Goal: Task Accomplishment & Management: Use online tool/utility

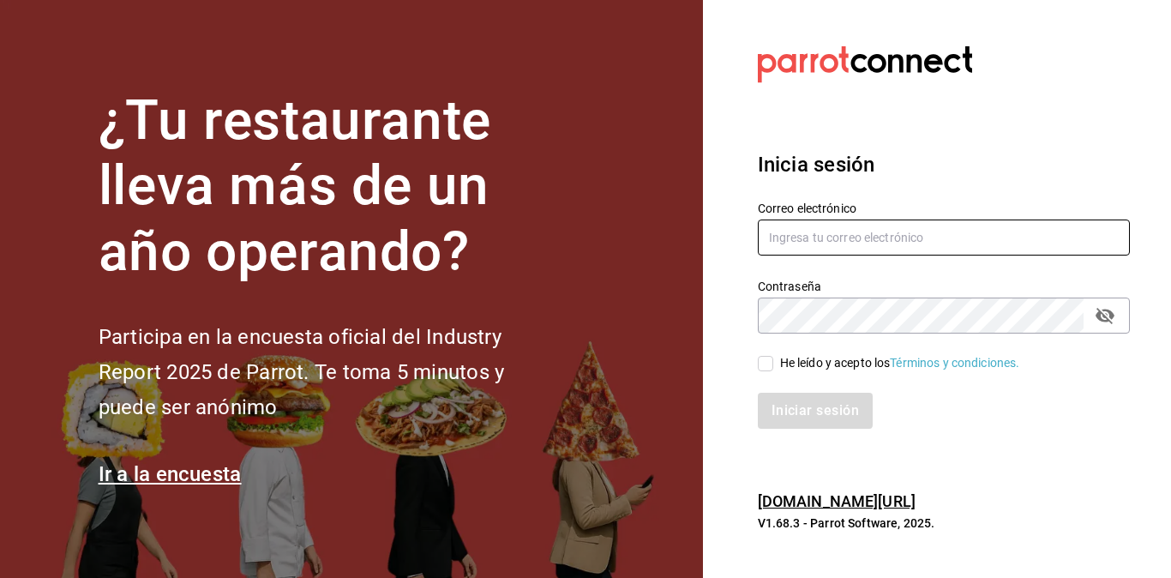
type input "[EMAIL_ADDRESS][DOMAIN_NAME]"
click at [762, 364] on input "He leído y acepto los Términos y condiciones." at bounding box center [765, 363] width 15 height 15
checkbox input "true"
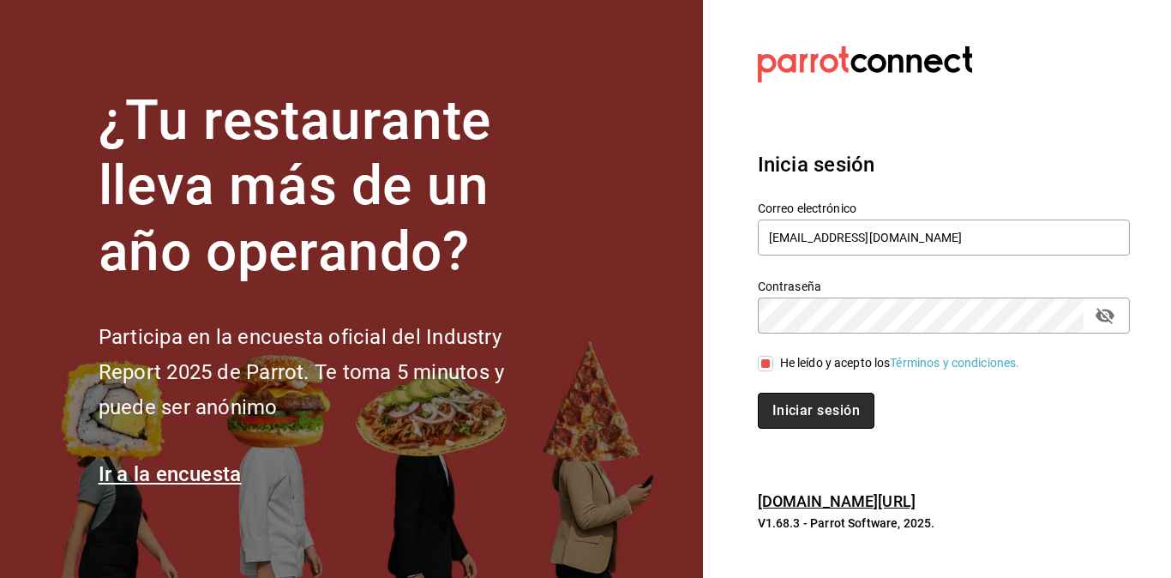
click at [782, 399] on button "Iniciar sesión" at bounding box center [816, 411] width 117 height 36
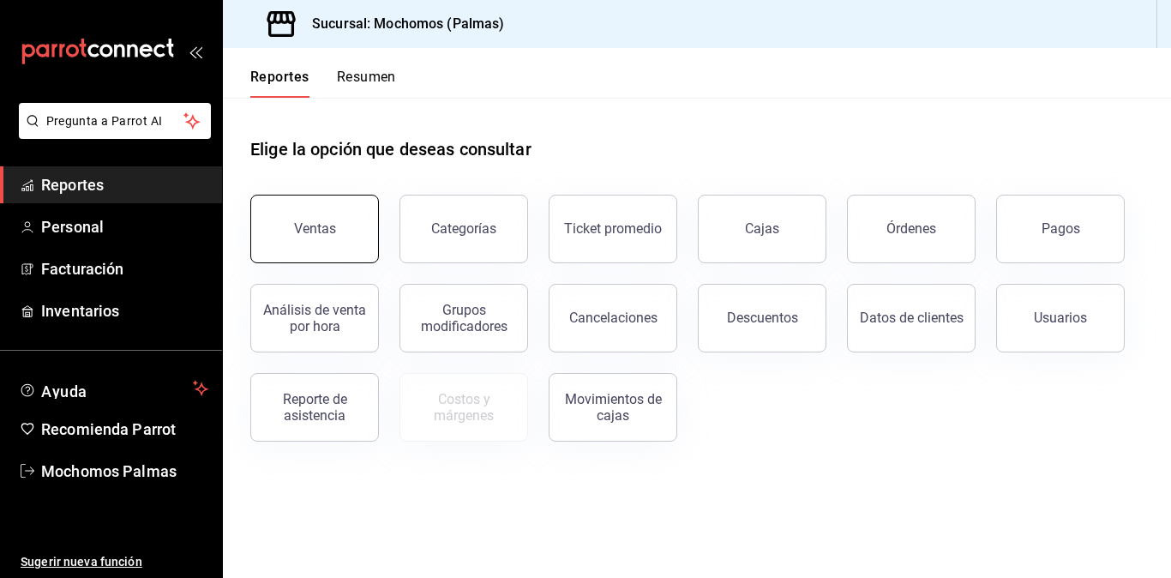
click at [349, 236] on button "Ventas" at bounding box center [314, 229] width 129 height 69
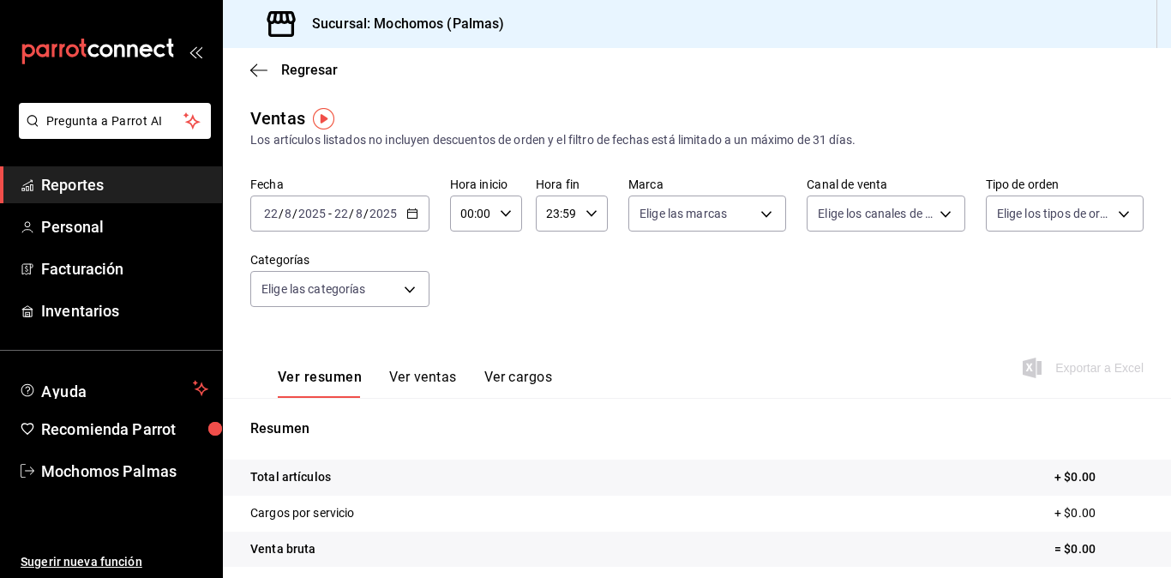
click at [410, 213] on icon "button" at bounding box center [412, 213] width 12 height 12
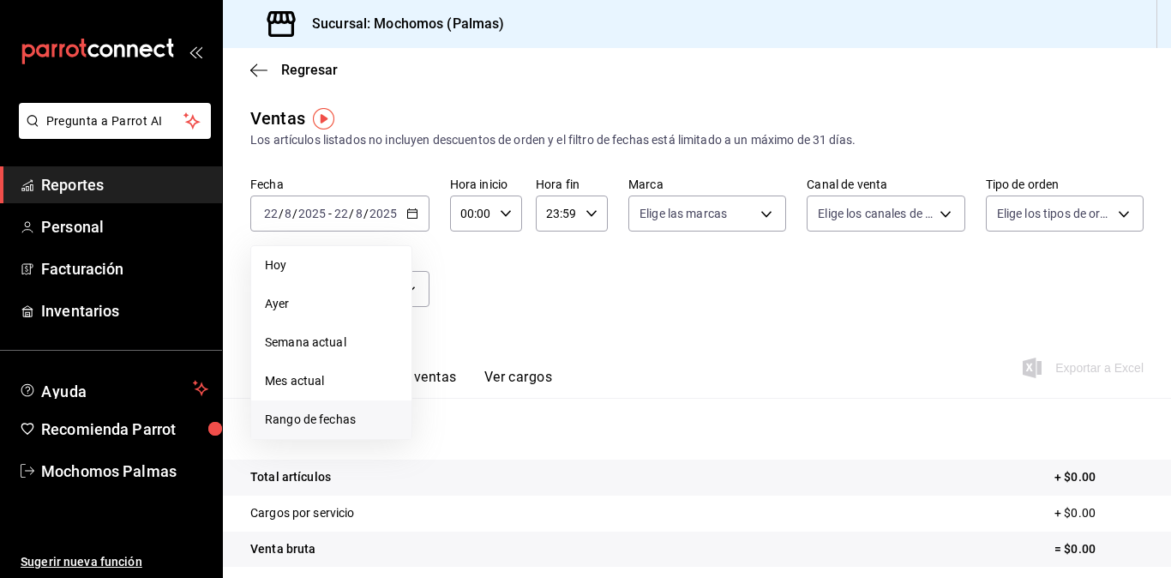
click at [319, 419] on span "Rango de fechas" at bounding box center [331, 420] width 133 height 18
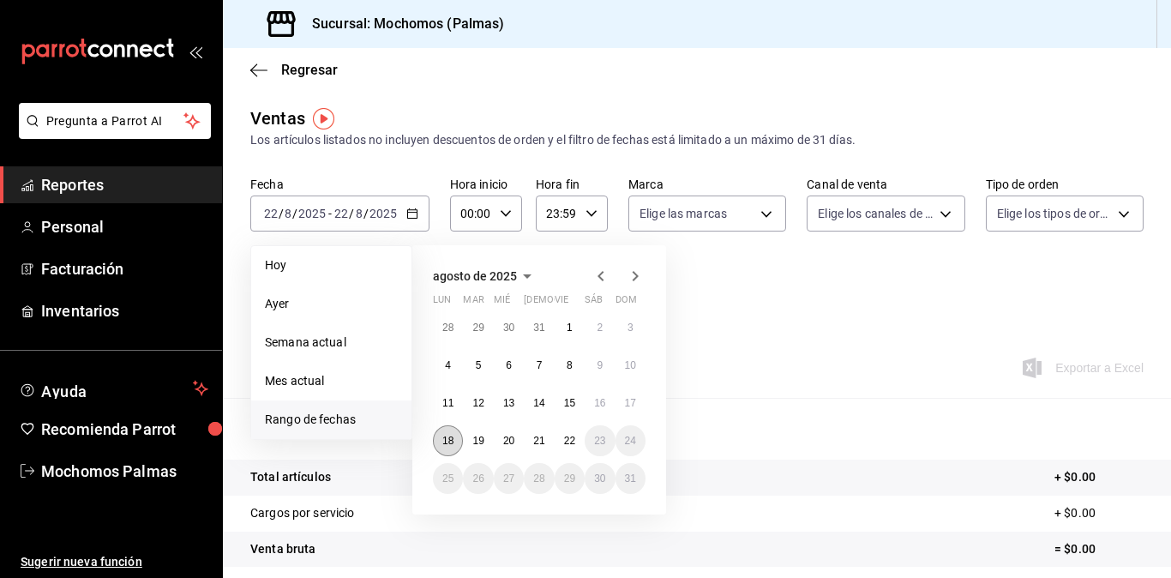
click at [448, 435] on abbr "18" at bounding box center [447, 441] width 11 height 12
click at [572, 431] on button "22" at bounding box center [570, 440] width 30 height 31
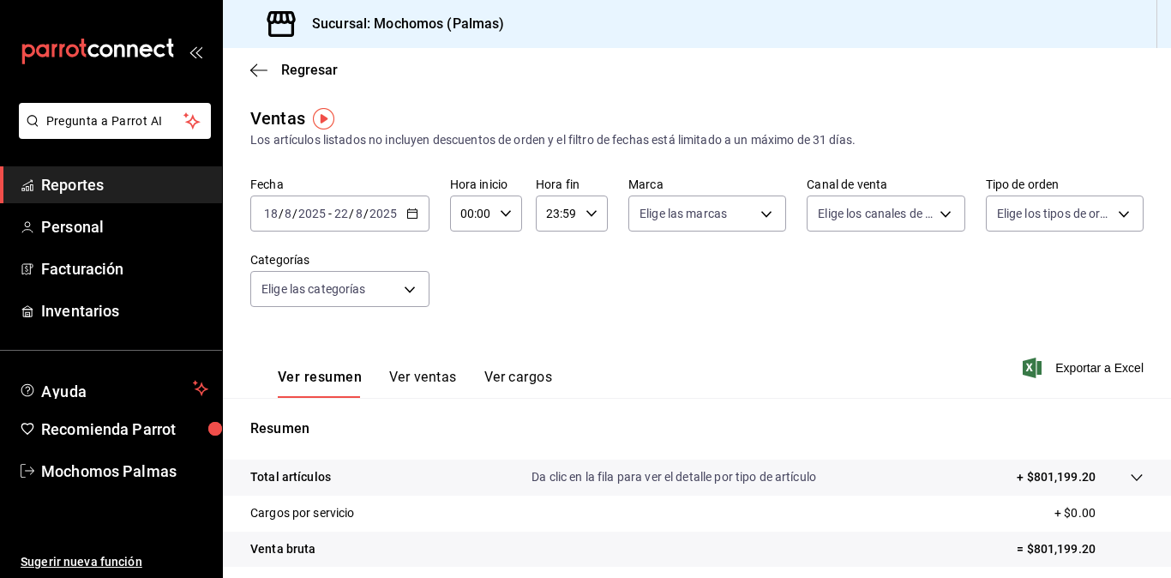
click at [509, 213] on icon "button" at bounding box center [506, 213] width 12 height 12
click at [470, 369] on button "03" at bounding box center [467, 380] width 28 height 34
type input "03:00"
click at [463, 330] on span "05" at bounding box center [467, 326] width 8 height 14
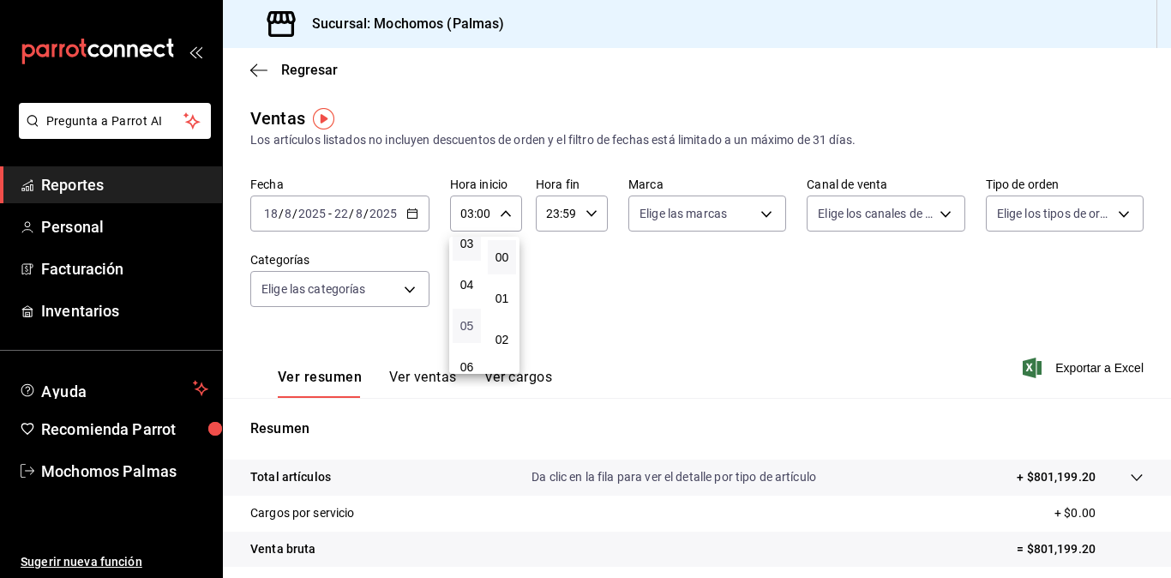
type input "05:00"
click at [588, 216] on div at bounding box center [585, 289] width 1171 height 578
click at [588, 216] on \(Stroke\) "button" at bounding box center [591, 213] width 10 height 6
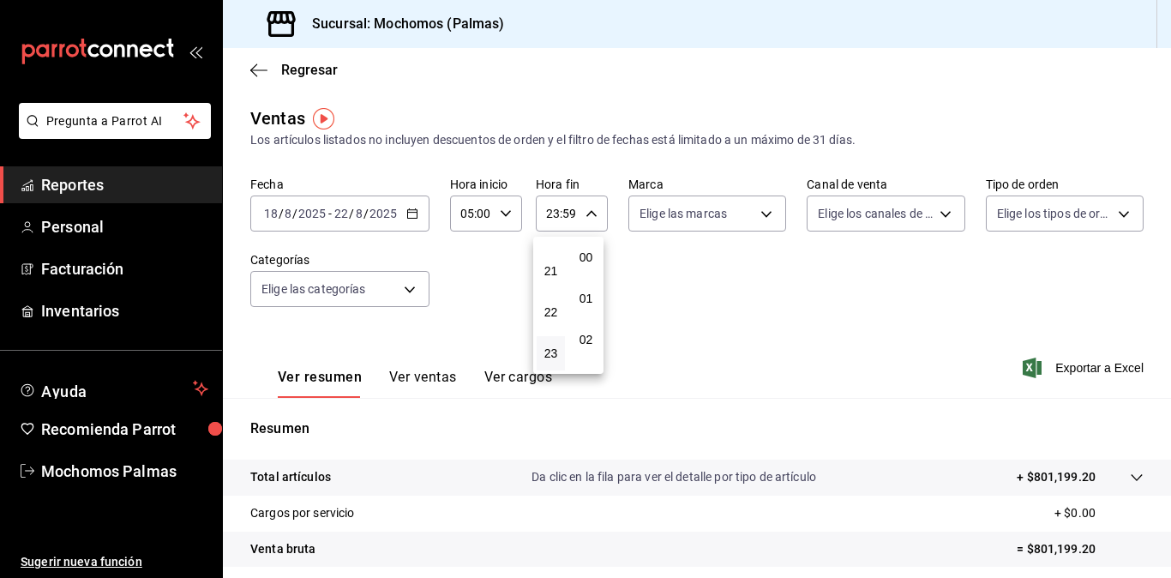
scroll to position [2331, 0]
click at [552, 246] on button "20" at bounding box center [551, 230] width 28 height 34
type input "20:59"
click at [552, 255] on button "05" at bounding box center [551, 264] width 28 height 34
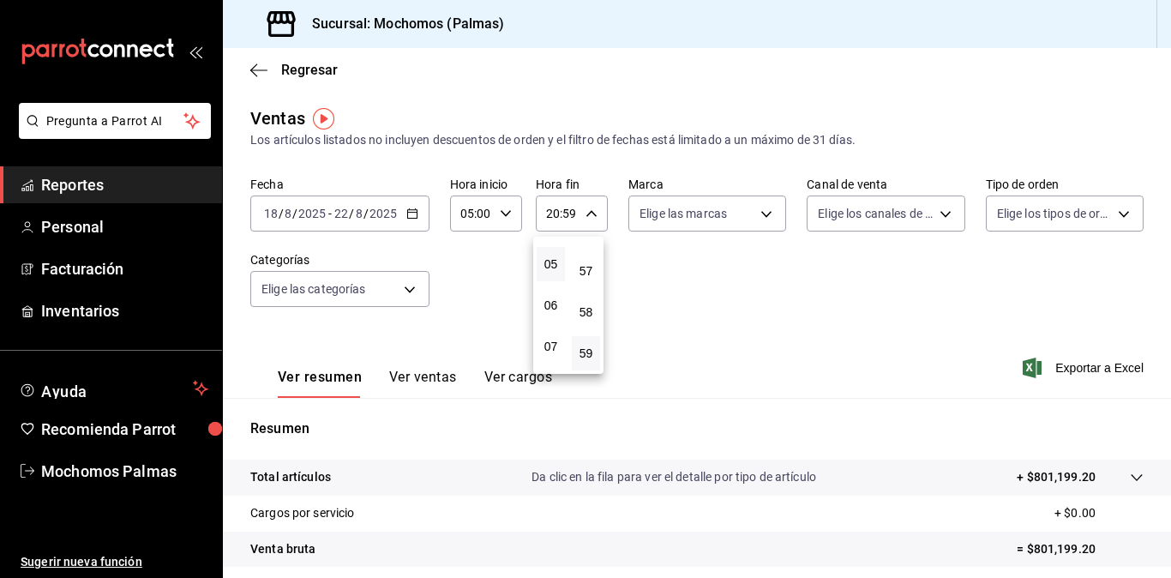
type input "05:59"
click at [585, 240] on button "56" at bounding box center [586, 230] width 28 height 34
click at [585, 249] on button "00" at bounding box center [586, 257] width 28 height 34
type input "05:00"
click at [706, 259] on div at bounding box center [585, 289] width 1171 height 578
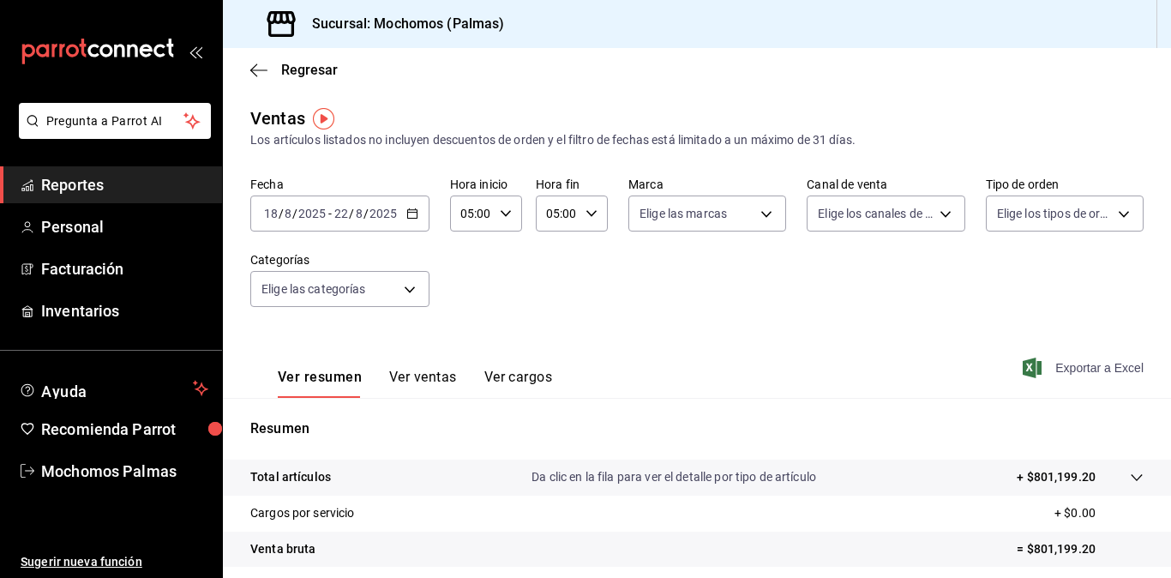
click at [1046, 361] on span "Exportar a Excel" at bounding box center [1084, 367] width 117 height 21
